Goal: Information Seeking & Learning: Learn about a topic

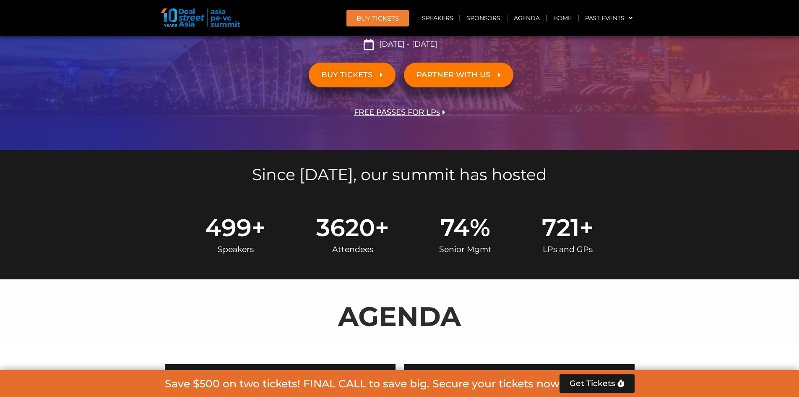
scroll to position [448, 0]
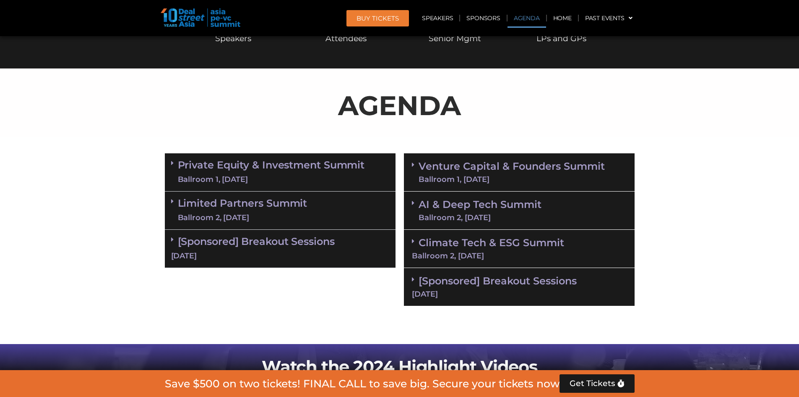
click at [167, 162] on div "Private Equity & Investment Summit Ballroom 1, [DATE]" at bounding box center [280, 172] width 231 height 38
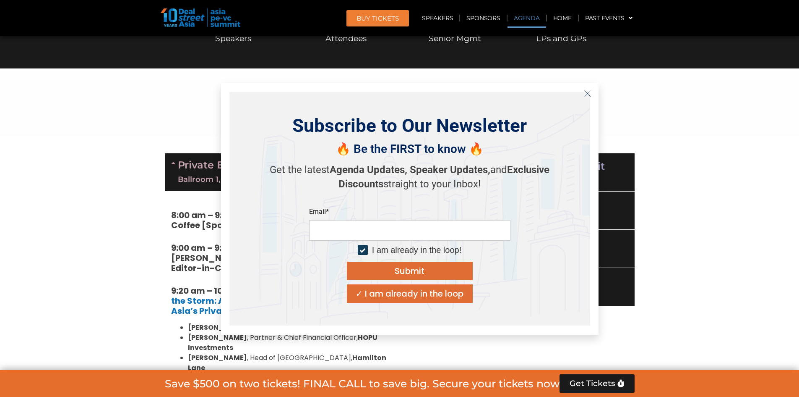
click at [588, 94] on icon "Close" at bounding box center [588, 94] width 8 height 8
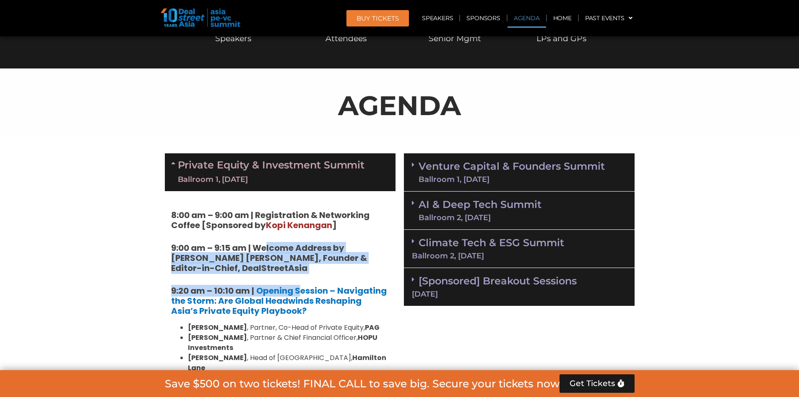
drag, startPoint x: 302, startPoint y: 273, endPoint x: 267, endPoint y: 251, distance: 40.9
click at [258, 260] on strong "9:00 am – 9:15 am | Welcome Address by [PERSON_NAME] [PERSON_NAME], Founder & E…" at bounding box center [269, 258] width 196 height 32
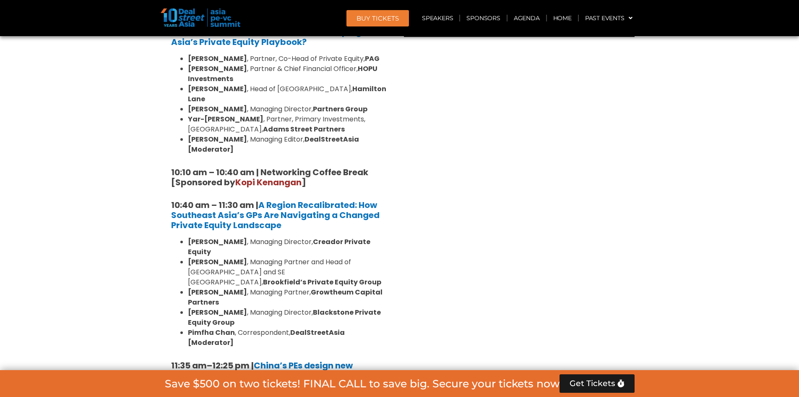
scroll to position [733, 0]
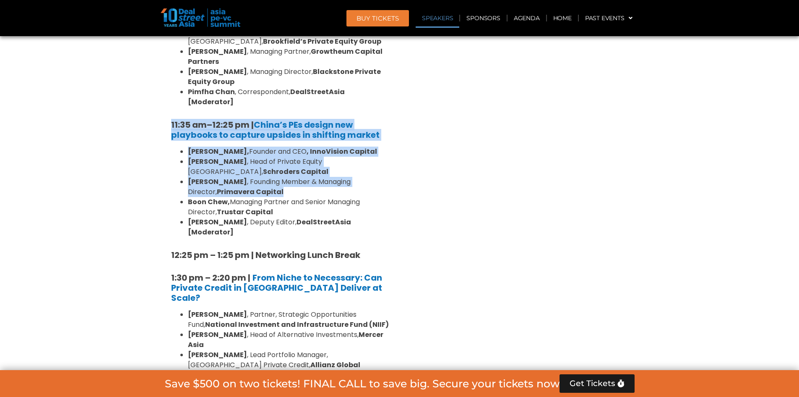
drag, startPoint x: 299, startPoint y: 145, endPoint x: 153, endPoint y: 76, distance: 161.0
click at [153, 76] on section "Private Equity & Investment Summit Ballroom 1, [DATE] 8:00 am – 9:00 am | Regis…" at bounding box center [399, 373] width 799 height 1467
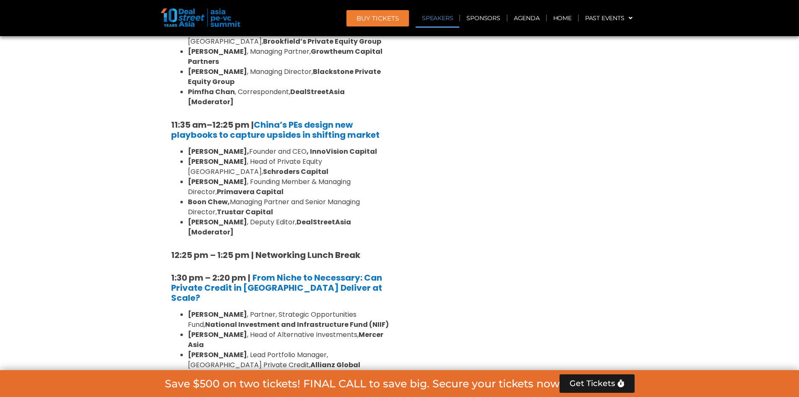
click at [406, 222] on div "Venture Capital & Founders​ Summit Ballroom 1, [DATE] 8:00 am – 9:00 am | Regis…" at bounding box center [519, 373] width 239 height 1467
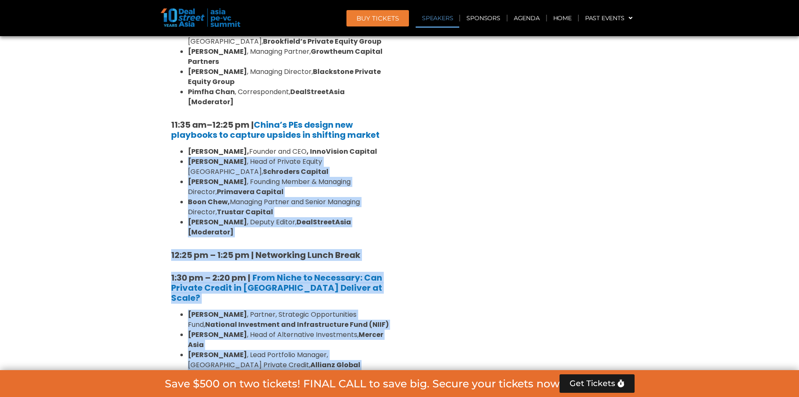
drag, startPoint x: 385, startPoint y: 135, endPoint x: 434, endPoint y: 141, distance: 49.5
click at [354, 92] on div "Private Equity & Investment Summit Ballroom 1, [DATE] 8:00 am – 9:00 am | Regis…" at bounding box center [400, 373] width 478 height 1467
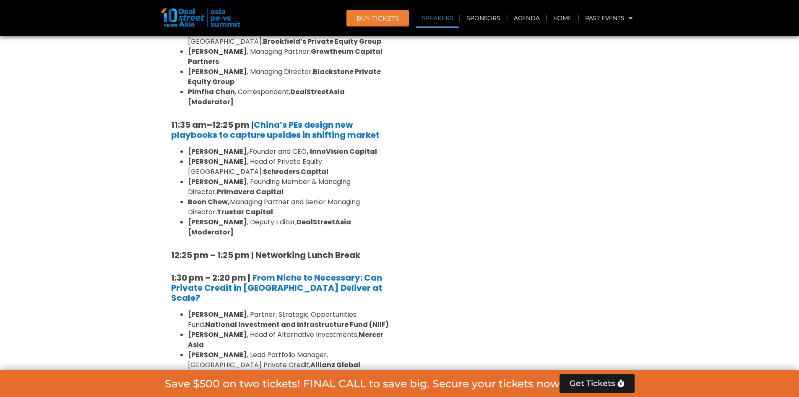
click at [486, 175] on div "Venture Capital & Founders​ Summit Ballroom 1, [DATE] 8:00 am – 9:00 am | Regis…" at bounding box center [519, 373] width 239 height 1467
click at [369, 155] on div "8:00 am – 9:00 am | Registration & Networking Coffee [Sponsored by [PERSON_NAME…" at bounding box center [280, 354] width 231 height 1345
click at [429, 196] on div "Venture Capital & Founders​ Summit Ballroom 1, [DATE] 8:00 am – 9:00 am | Regis…" at bounding box center [519, 373] width 239 height 1467
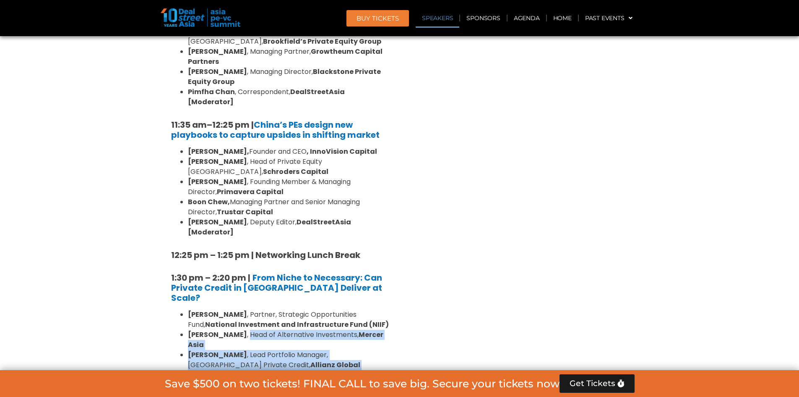
drag, startPoint x: 355, startPoint y: 334, endPoint x: 313, endPoint y: 257, distance: 87.1
click at [235, 309] on ul "[PERSON_NAME] , Partner, Strategic Opportunities Fund, National Investment and …" at bounding box center [280, 369] width 218 height 121
click at [391, 276] on div "8:00 am – 9:00 am | Registration & Networking Coffee [Sponsored by [PERSON_NAME…" at bounding box center [280, 354] width 231 height 1345
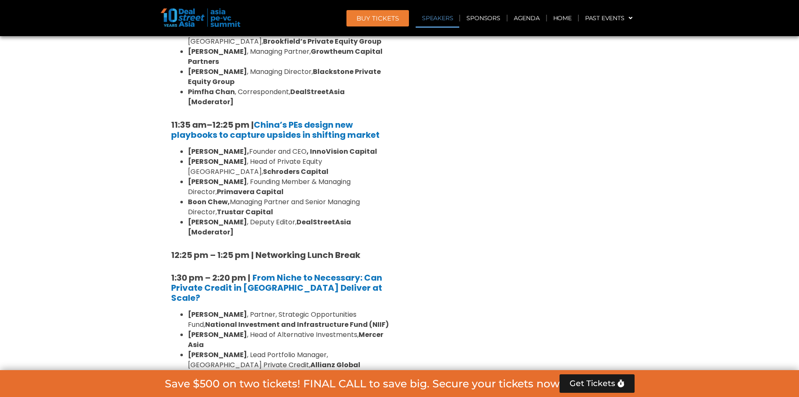
drag, startPoint x: 348, startPoint y: 319, endPoint x: 437, endPoint y: 277, distance: 98.2
click at [347, 295] on div "8:00 am – 9:00 am | Registration & Networking Coffee [Sponsored by [PERSON_NAME…" at bounding box center [280, 354] width 231 height 1345
click at [462, 282] on div "Venture Capital & Founders​ Summit Ballroom 1, [DATE] 8:00 am – 9:00 am | Regis…" at bounding box center [519, 373] width 239 height 1467
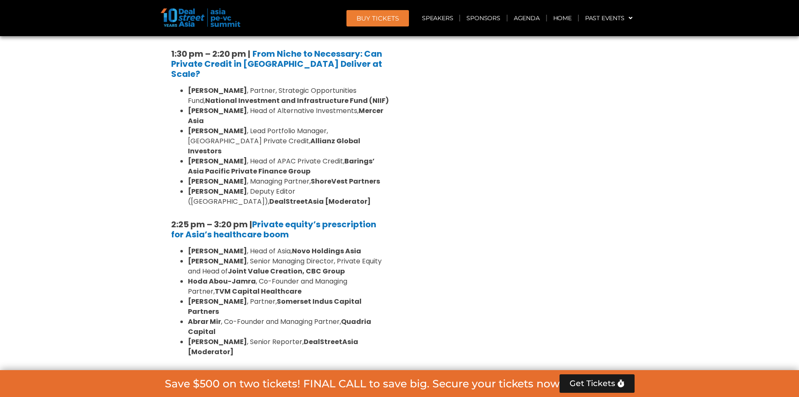
scroll to position [1404, 0]
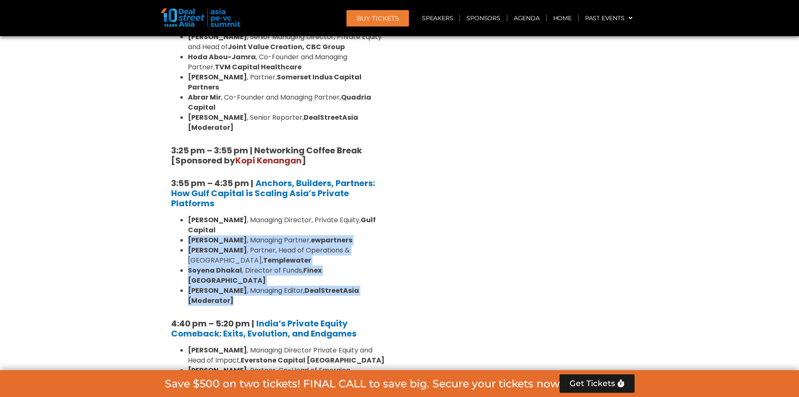
drag, startPoint x: 395, startPoint y: 173, endPoint x: 386, endPoint y: 119, distance: 54.9
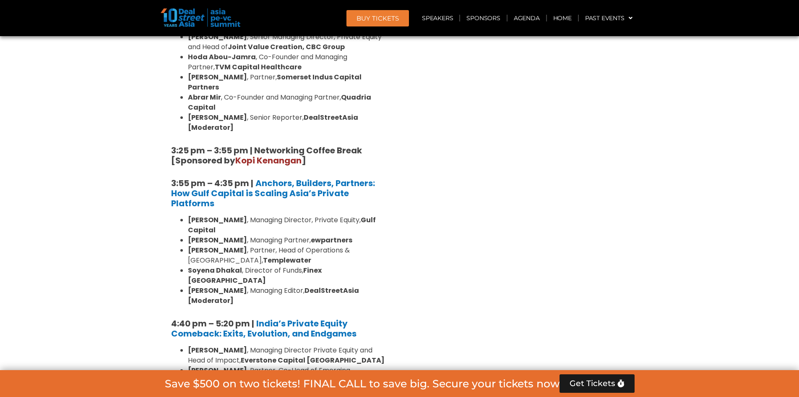
drag, startPoint x: 420, startPoint y: 166, endPoint x: 406, endPoint y: 129, distance: 39.3
drag, startPoint x: 384, startPoint y: 284, endPoint x: 375, endPoint y: 230, distance: 54.8
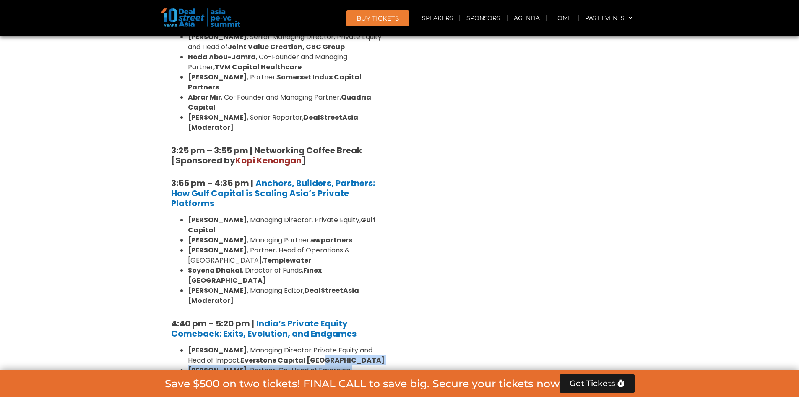
click at [375, 345] on ul "[PERSON_NAME] , Managing Director Private Equity and Head of Impact, Everstone …" at bounding box center [280, 395] width 218 height 101
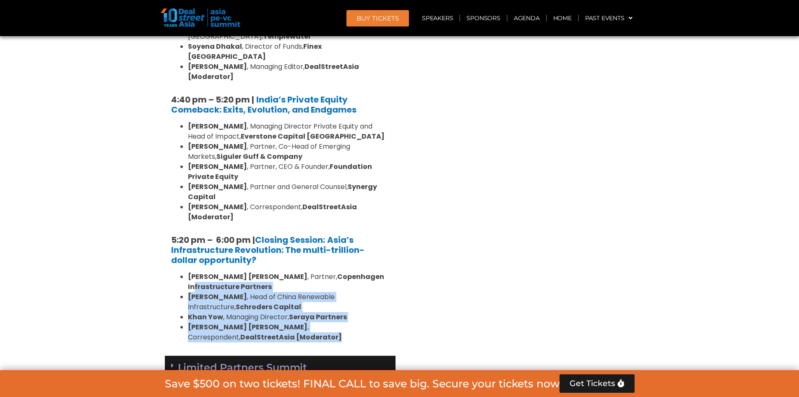
drag, startPoint x: 304, startPoint y: 207, endPoint x: 341, endPoint y: 139, distance: 77.4
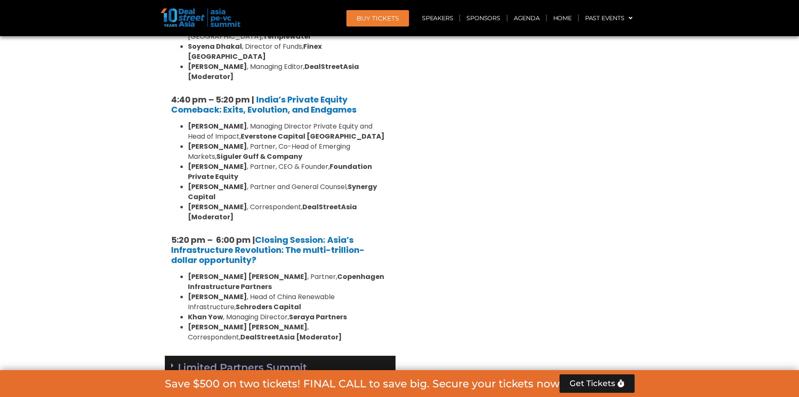
click at [174, 362] on span at bounding box center [174, 365] width 7 height 7
click at [483, 246] on div "Venture Capital & Founders​ Summit Ballroom 1, [DATE] 8:00 am – 9:00 am | Regis…" at bounding box center [519, 178] width 239 height 2418
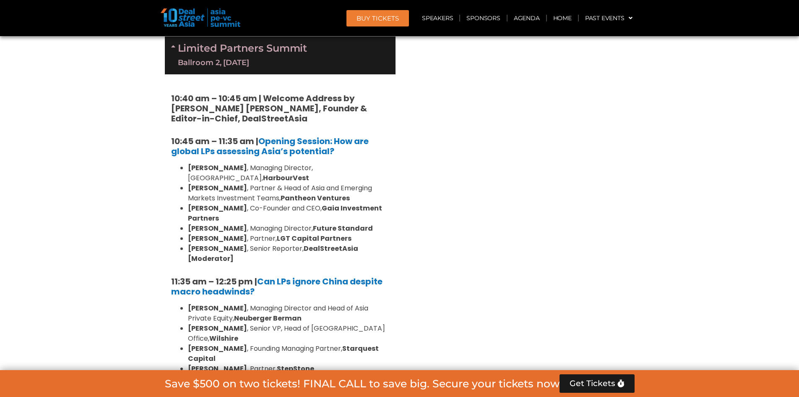
scroll to position [2171, 0]
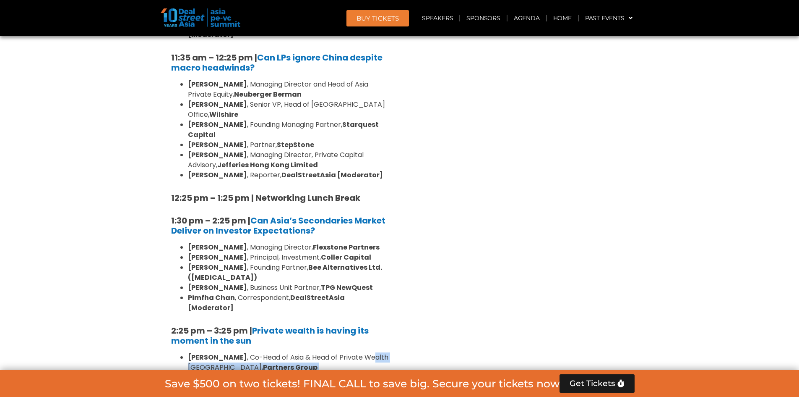
drag, startPoint x: 381, startPoint y: 292, endPoint x: 356, endPoint y: 167, distance: 127.2
click at [356, 167] on div "10:40 am – 10:45 am | Welcome Address by [PERSON_NAME] [PERSON_NAME], Founder &…" at bounding box center [280, 326] width 231 height 951
drag, startPoint x: 371, startPoint y: 269, endPoint x: 386, endPoint y: 150, distance: 119.3
click at [386, 151] on div "10:40 am – 10:45 am | Welcome Address by [PERSON_NAME] [PERSON_NAME], Founder &…" at bounding box center [280, 326] width 231 height 951
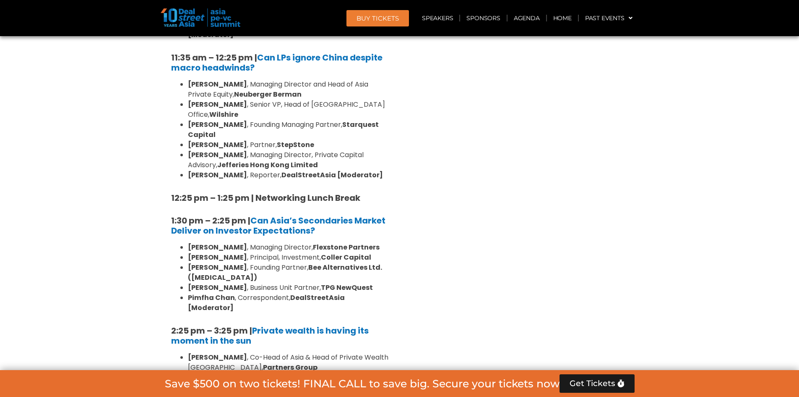
drag, startPoint x: 391, startPoint y: 266, endPoint x: 391, endPoint y: 230, distance: 36.1
click at [391, 230] on div "10:40 am – 10:45 am | Welcome Address by [PERSON_NAME] [PERSON_NAME], Founder &…" at bounding box center [280, 326] width 231 height 951
drag, startPoint x: 383, startPoint y: 291, endPoint x: 364, endPoint y: 210, distance: 83.2
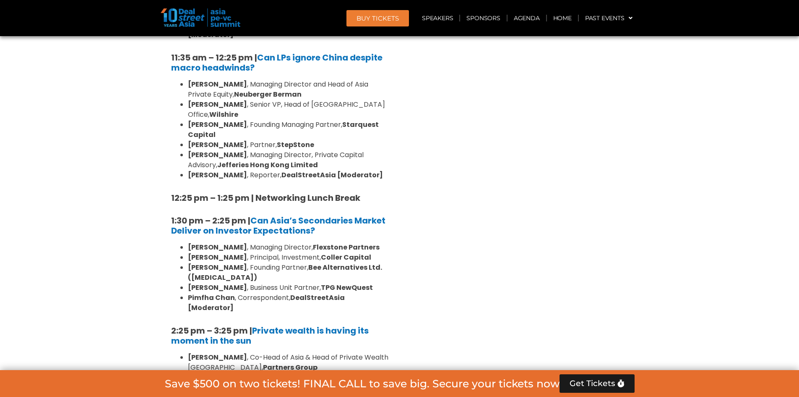
click at [364, 211] on div "10:40 am – 10:45 am | Welcome Address by [PERSON_NAME] [PERSON_NAME], Founder &…" at bounding box center [280, 326] width 231 height 951
drag, startPoint x: 380, startPoint y: 288, endPoint x: 362, endPoint y: 213, distance: 77.2
click at [362, 215] on div "10:40 am – 10:45 am | Welcome Address by [PERSON_NAME] [PERSON_NAME], Founder &…" at bounding box center [280, 326] width 231 height 951
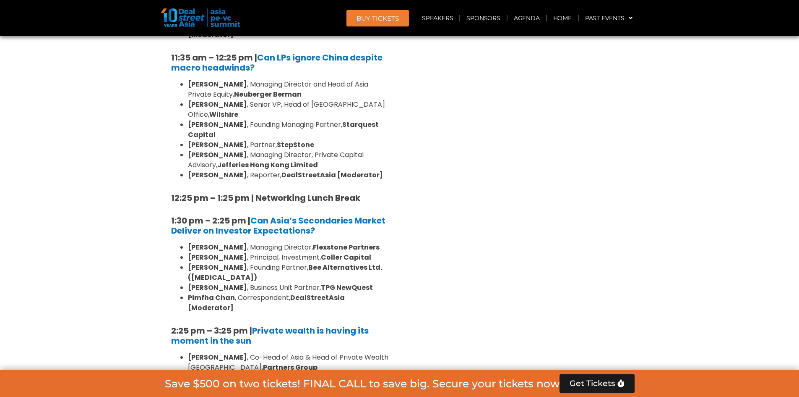
drag, startPoint x: 388, startPoint y: 253, endPoint x: 425, endPoint y: 257, distance: 38.0
drag, startPoint x: 375, startPoint y: 295, endPoint x: 395, endPoint y: 258, distance: 42.4
click at [373, 240] on div "10:40 am – 10:45 am | Welcome Address by [PERSON_NAME] [PERSON_NAME], Founder &…" at bounding box center [280, 326] width 231 height 951
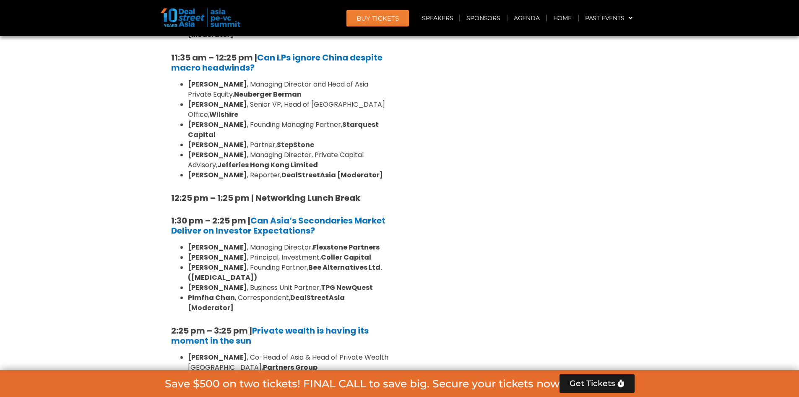
drag, startPoint x: 273, startPoint y: 227, endPoint x: 511, endPoint y: 234, distance: 238.4
drag, startPoint x: 353, startPoint y: 238, endPoint x: 301, endPoint y: 221, distance: 55.2
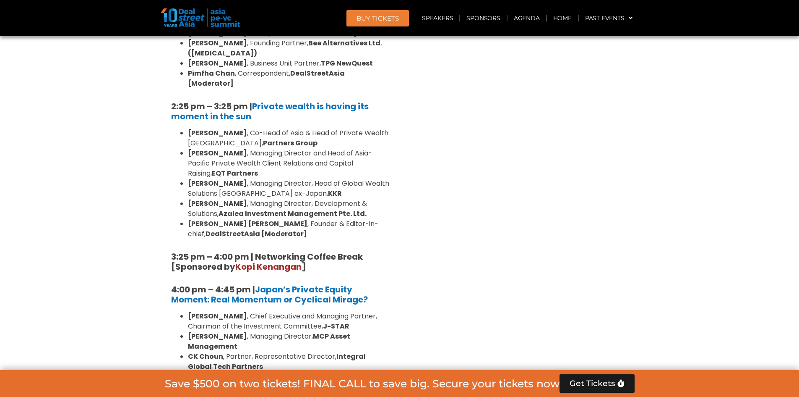
drag, startPoint x: 405, startPoint y: 305, endPoint x: 401, endPoint y: 247, distance: 58.1
drag, startPoint x: 385, startPoint y: 339, endPoint x: 363, endPoint y: 238, distance: 103.5
click at [363, 238] on div "10:40 am – 10:45 am | Welcome Address by [PERSON_NAME] [PERSON_NAME], Founder &…" at bounding box center [280, 102] width 231 height 951
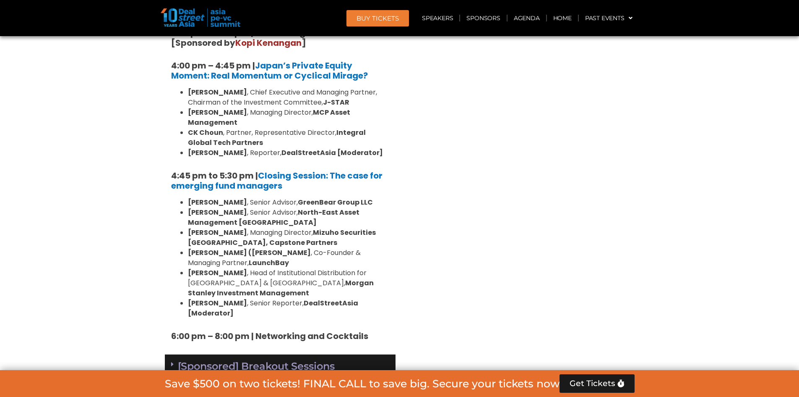
click at [258, 360] on link "[Sponsored] Breakout Sessions [DATE]" at bounding box center [280, 373] width 218 height 26
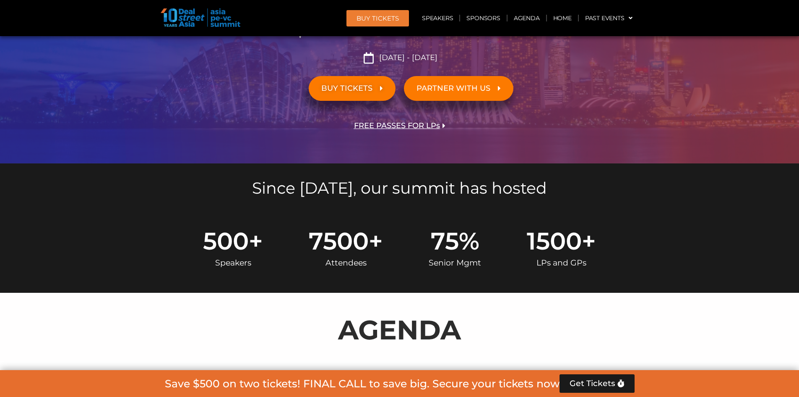
scroll to position [448, 0]
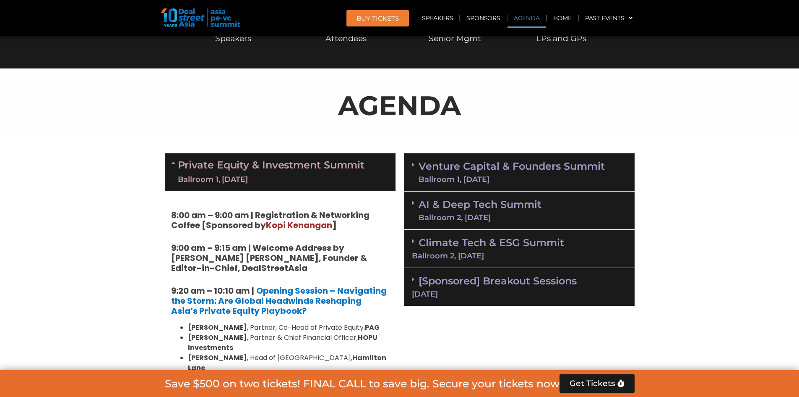
click at [477, 177] on div "Ballroom 1, [DATE]" at bounding box center [512, 179] width 186 height 8
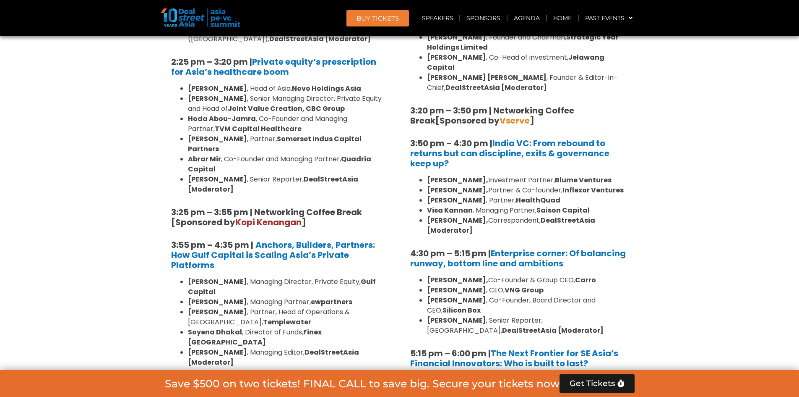
scroll to position [1566, 0]
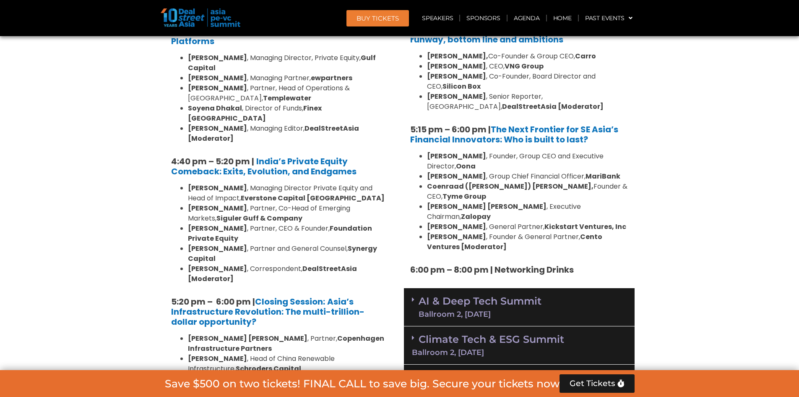
click at [536, 296] on link "AI & Deep Tech Summit Ballroom 2, [DATE]" at bounding box center [480, 307] width 123 height 22
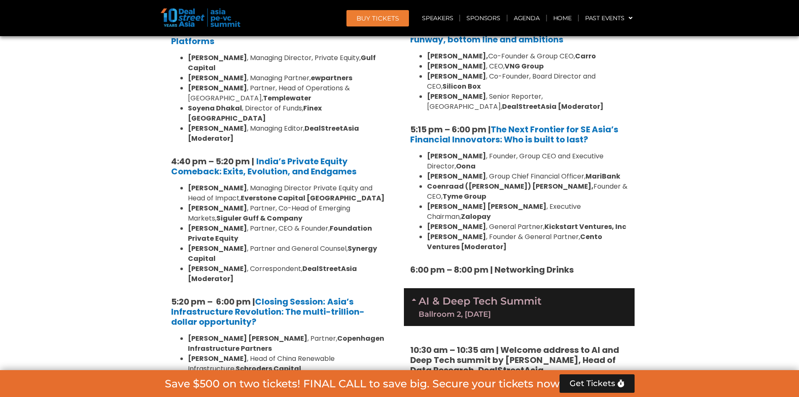
scroll to position [1790, 0]
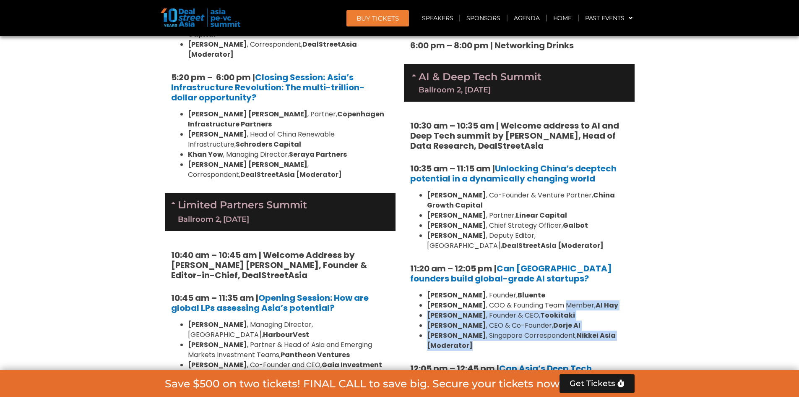
drag, startPoint x: 564, startPoint y: 287, endPoint x: 642, endPoint y: 253, distance: 84.9
click at [561, 228] on div "10:30 am – 10:35 am | Welcome address to AI and Deep Tech summit by [PERSON_NAM…" at bounding box center [519, 310] width 231 height 416
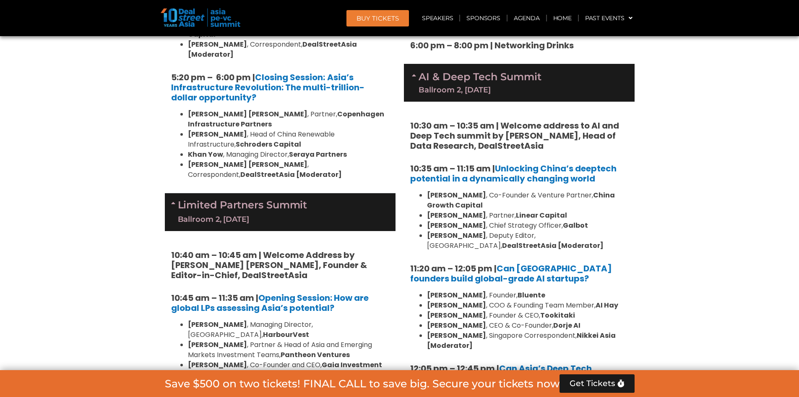
click at [589, 385] on span "Get Tickets" at bounding box center [593, 383] width 46 height 8
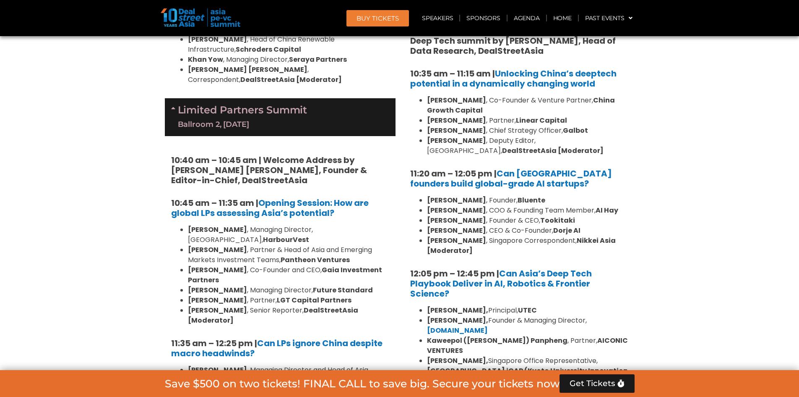
scroll to position [2055, 0]
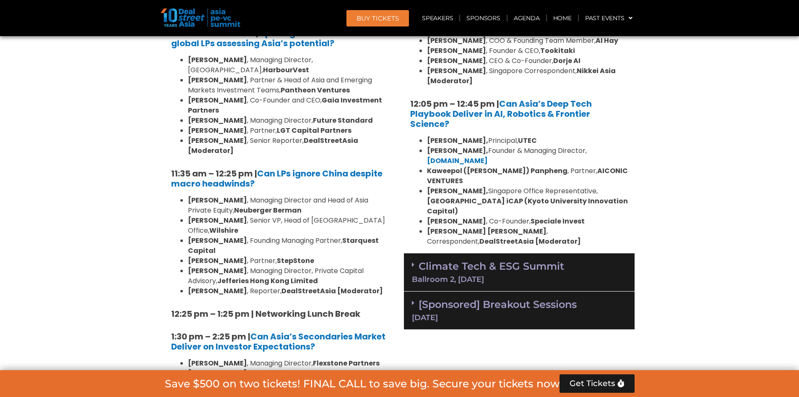
click at [529, 253] on div "Climate Tech & ESG Summit Ballroom 2, [DATE]" at bounding box center [519, 272] width 231 height 38
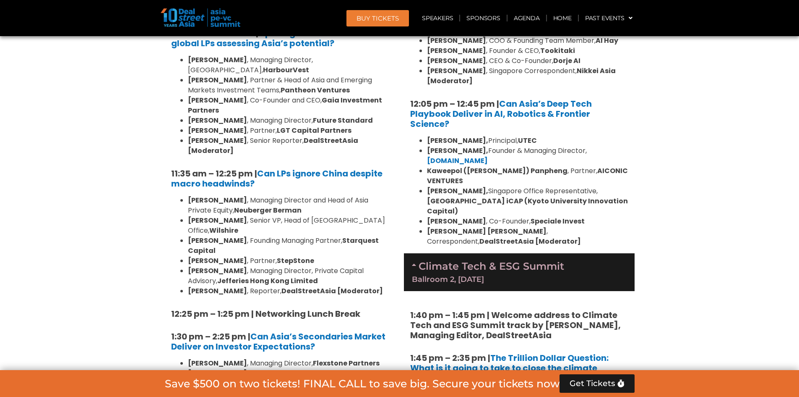
click at [517, 253] on div "Climate Tech & ESG Summit Ballroom 2, [DATE]" at bounding box center [519, 272] width 231 height 38
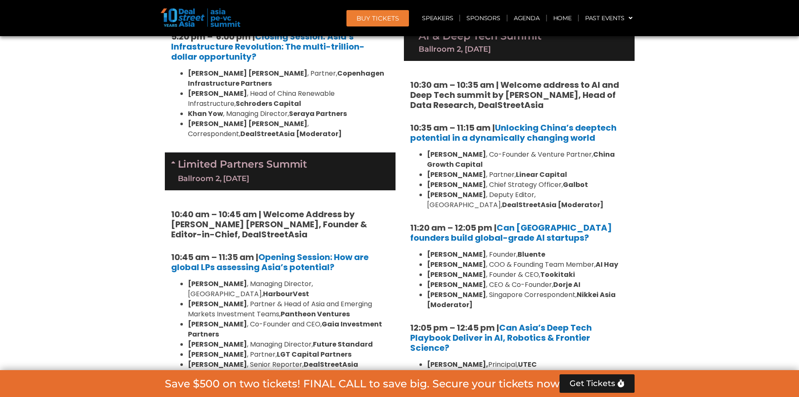
scroll to position [1607, 0]
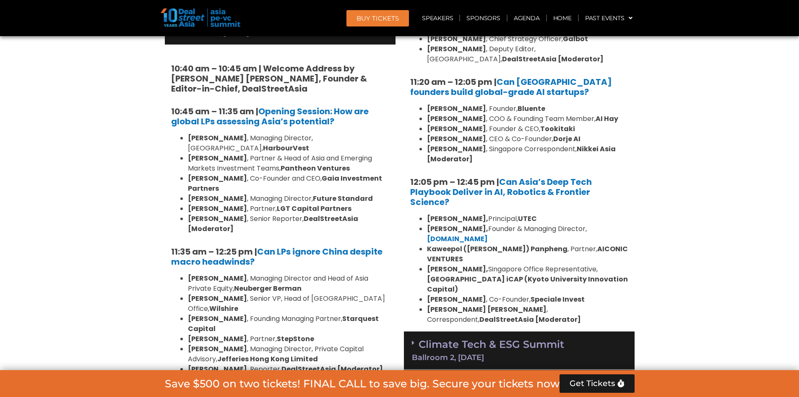
scroll to position [1993, 0]
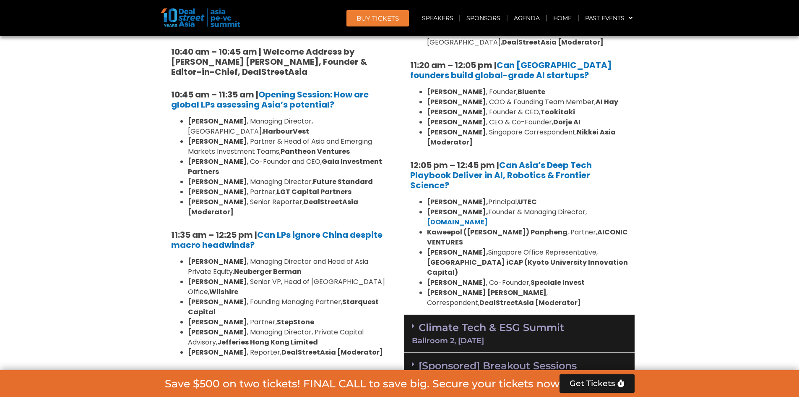
click at [498, 375] on div "[DATE]" at bounding box center [519, 379] width 215 height 8
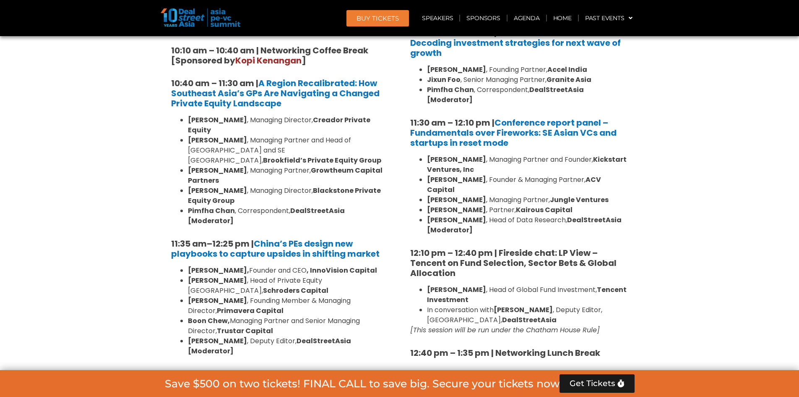
scroll to position [723, 0]
